Goal: Navigation & Orientation: Find specific page/section

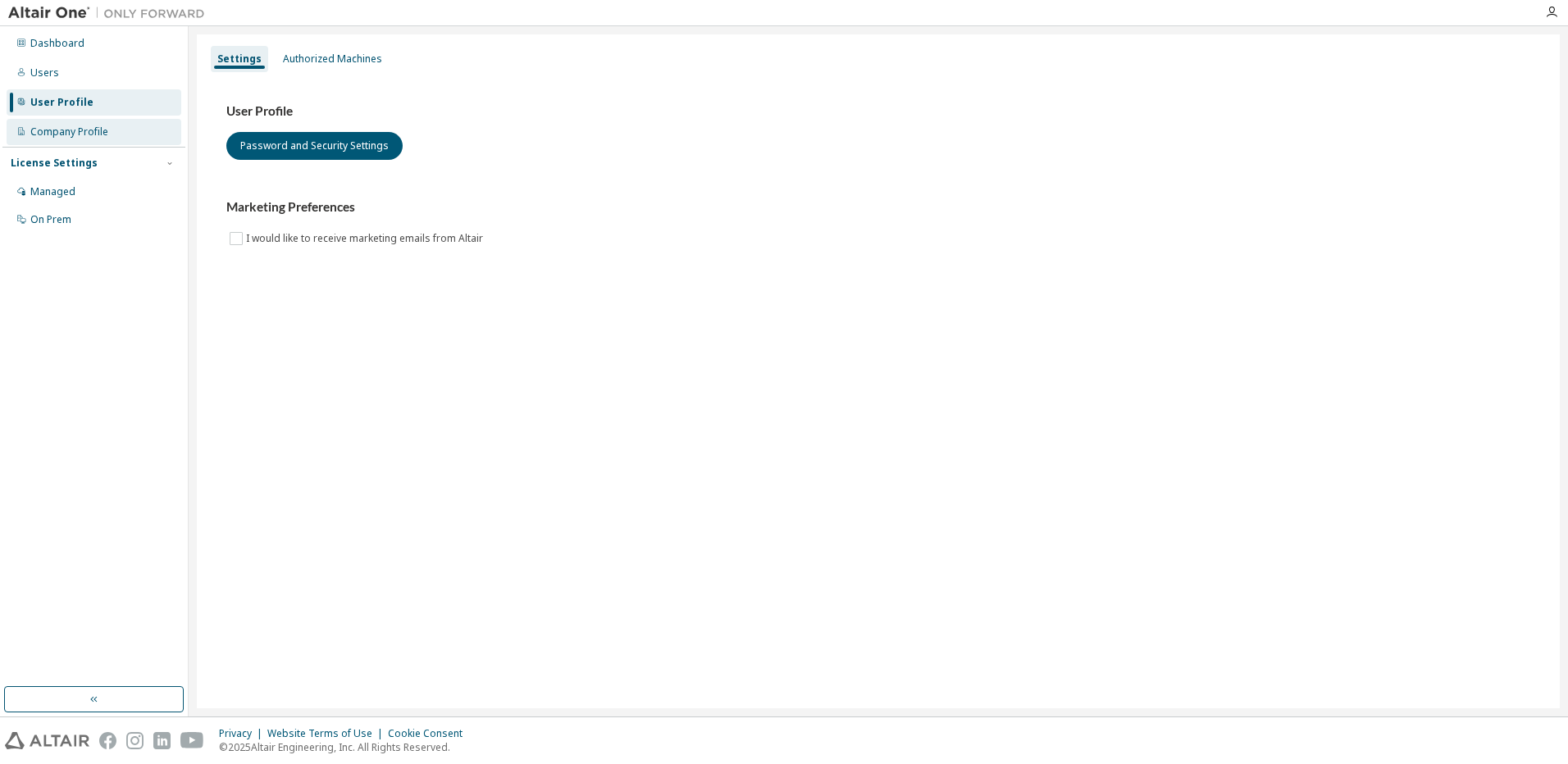
click at [50, 127] on div "Company Profile" at bounding box center [68, 132] width 78 height 13
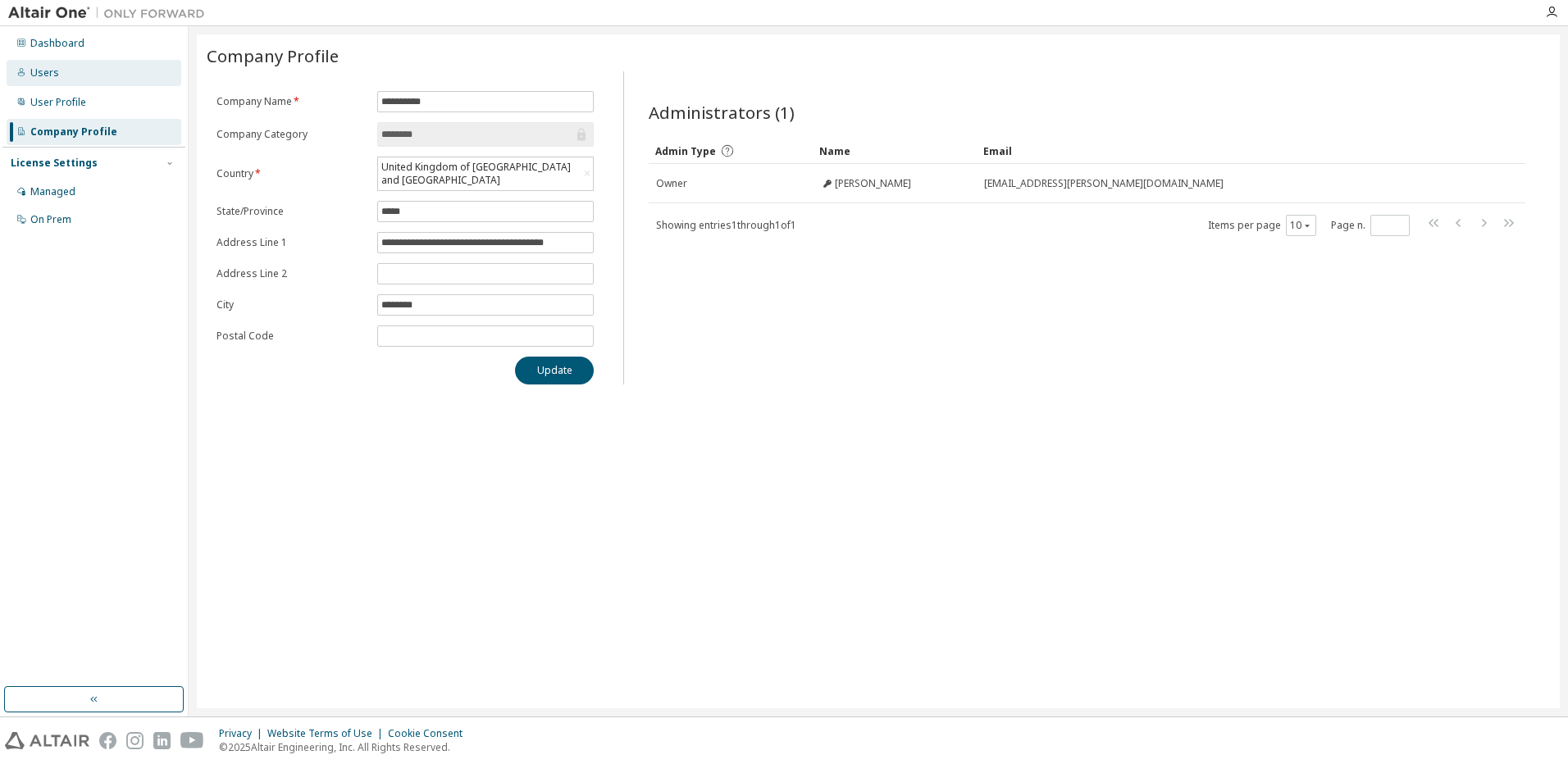
click at [71, 72] on div "Users" at bounding box center [94, 72] width 175 height 26
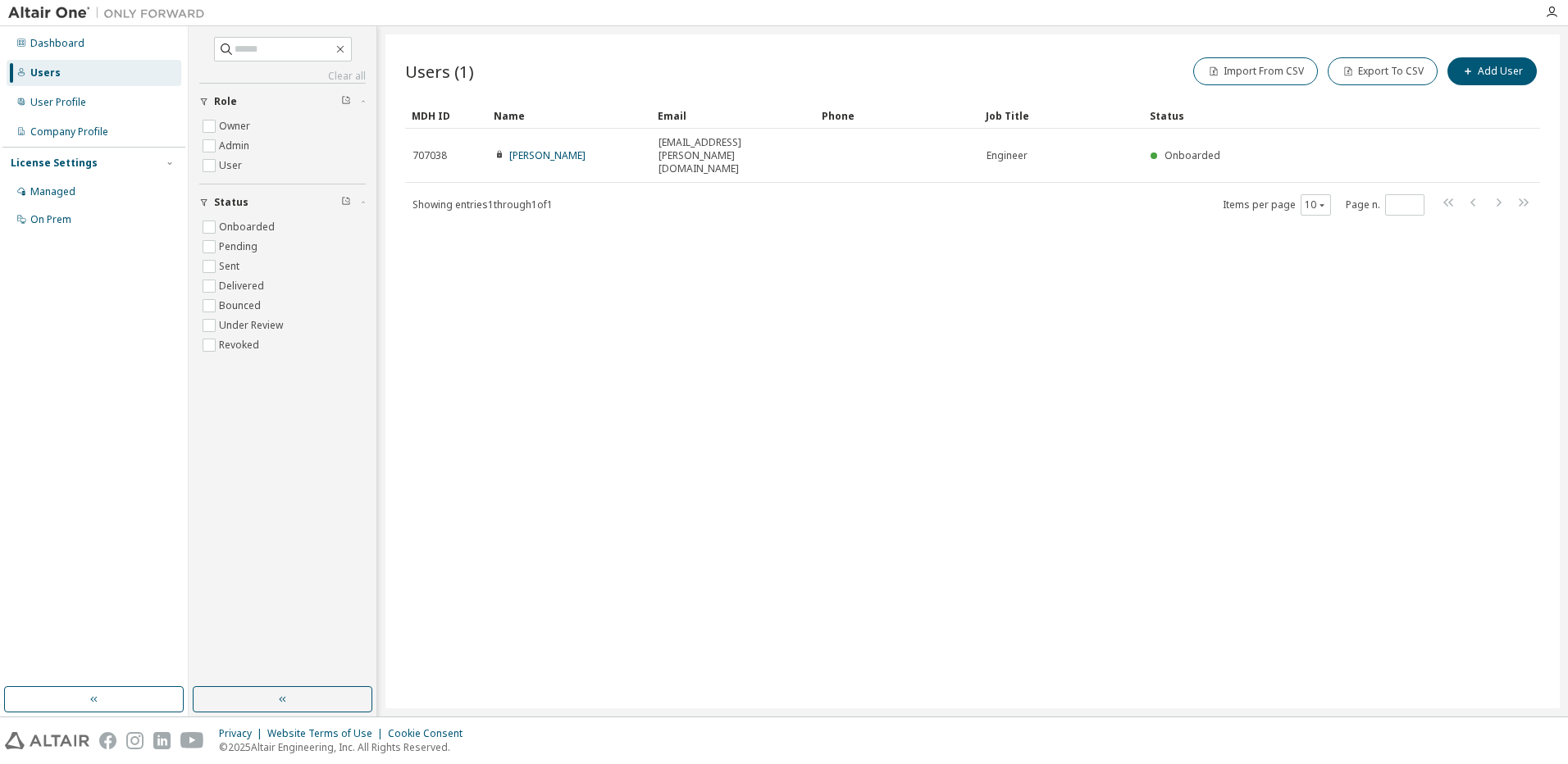
click at [76, 88] on div "Dashboard Users User Profile Company Profile License Settings Managed On Prem" at bounding box center [93, 131] width 183 height 206
click at [79, 98] on div "User Profile" at bounding box center [58, 102] width 56 height 13
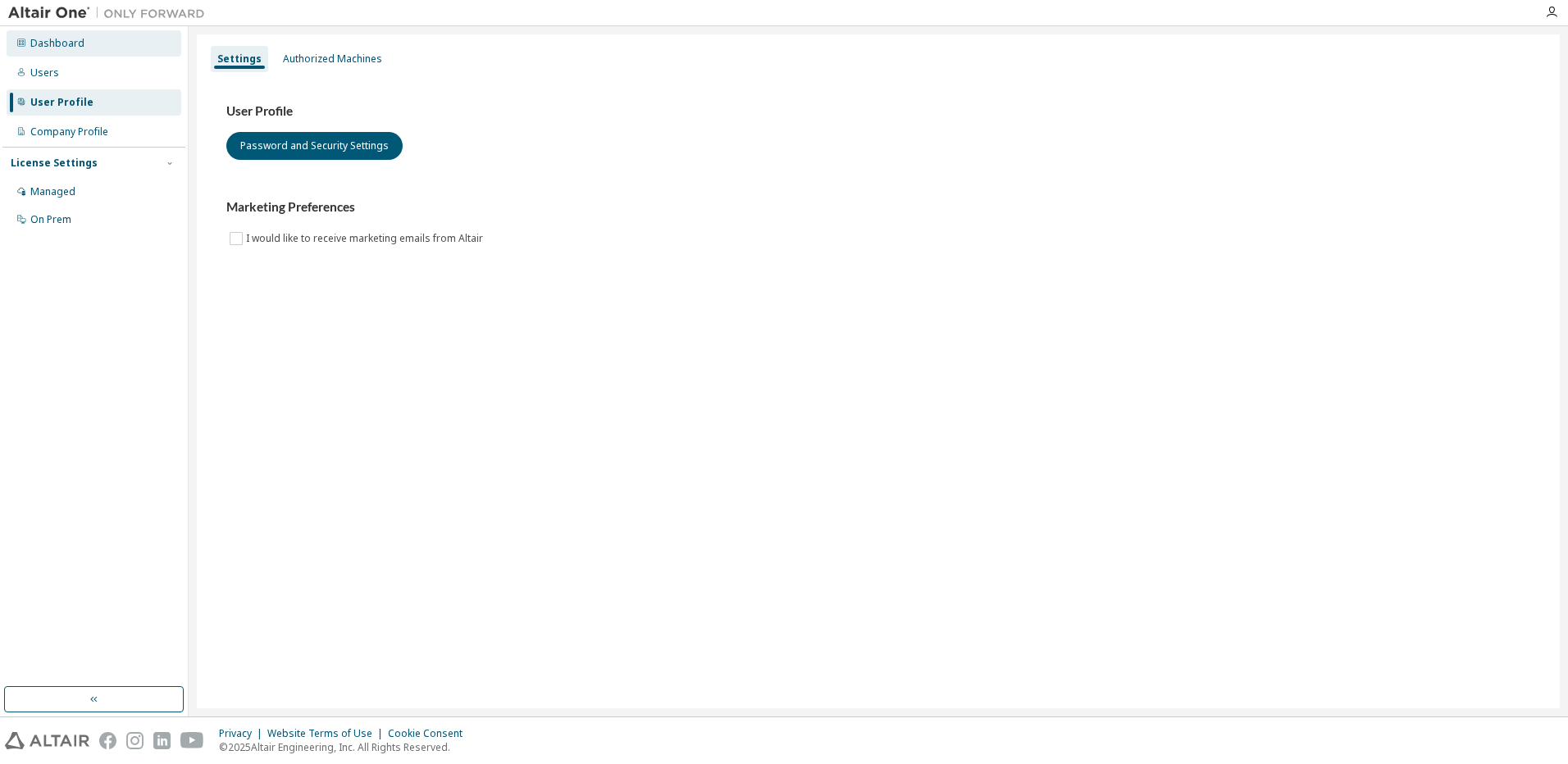
click at [82, 41] on div "Dashboard" at bounding box center [94, 42] width 175 height 26
